Goal: Information Seeking & Learning: Learn about a topic

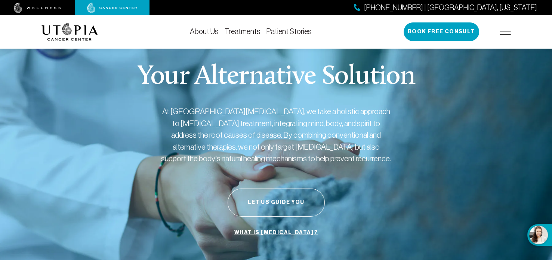
click at [507, 31] on img at bounding box center [505, 32] width 11 height 6
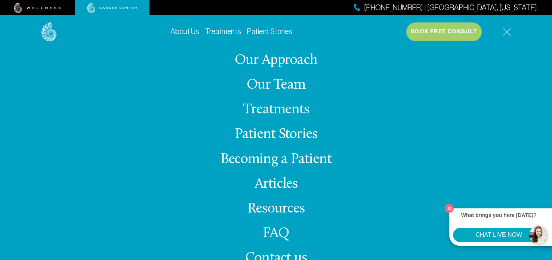
scroll to position [37, 0]
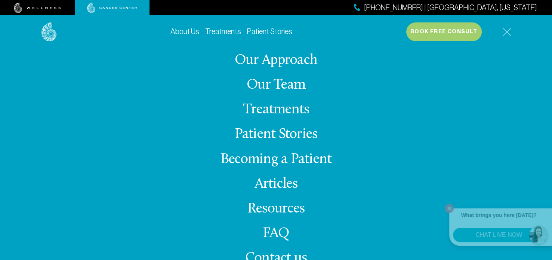
click at [284, 110] on link "Treatments" at bounding box center [276, 109] width 66 height 15
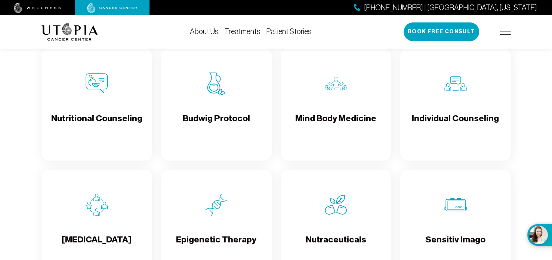
scroll to position [1121, 0]
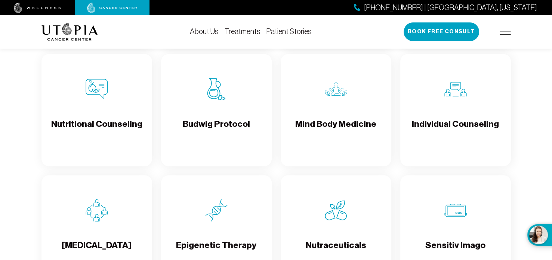
click at [313, 142] on h4 "Mind Body Medicine" at bounding box center [335, 130] width 81 height 24
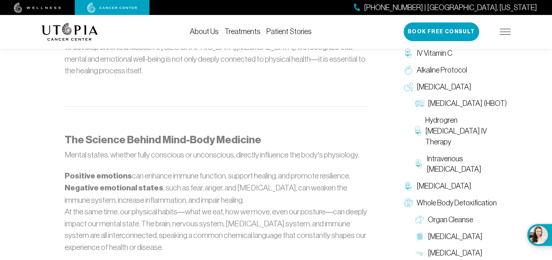
scroll to position [448, 0]
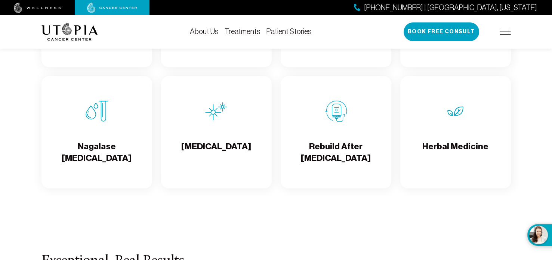
scroll to position [1345, 0]
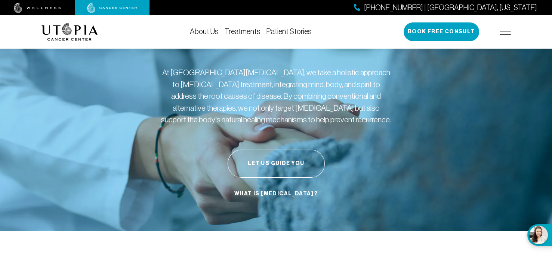
scroll to position [37, 0]
